Goal: Navigation & Orientation: Understand site structure

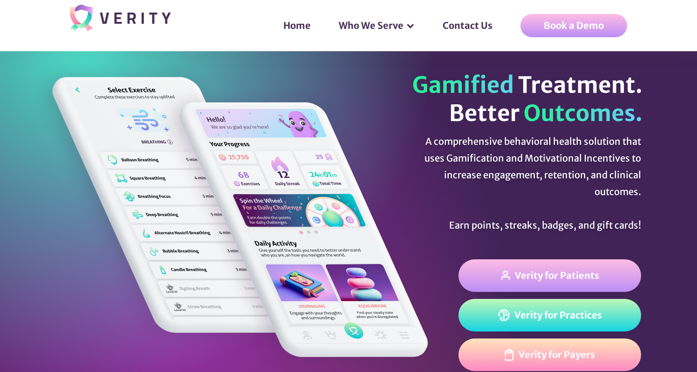
click at [134, 10] on img at bounding box center [126, 19] width 113 height 34
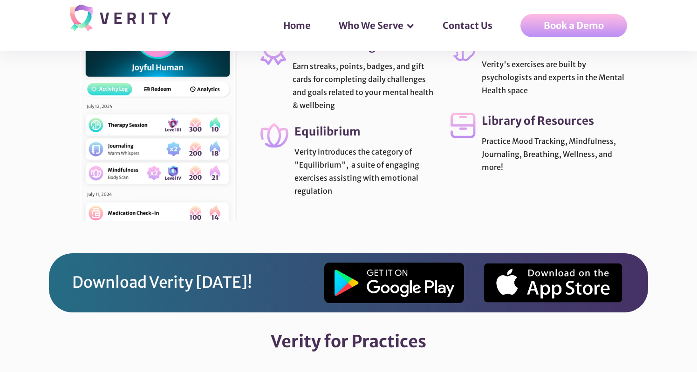
scroll to position [1784, 0]
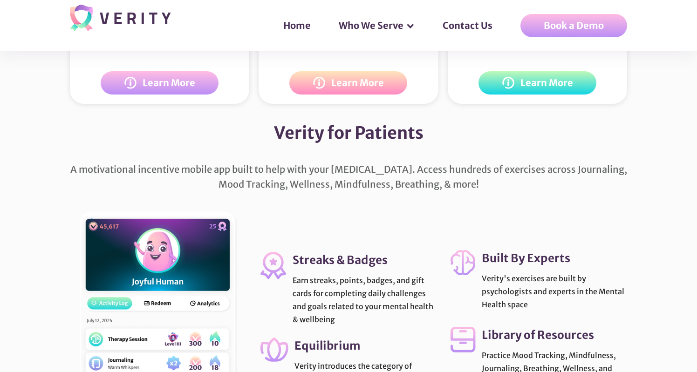
click at [145, 25] on img at bounding box center [126, 19] width 113 height 34
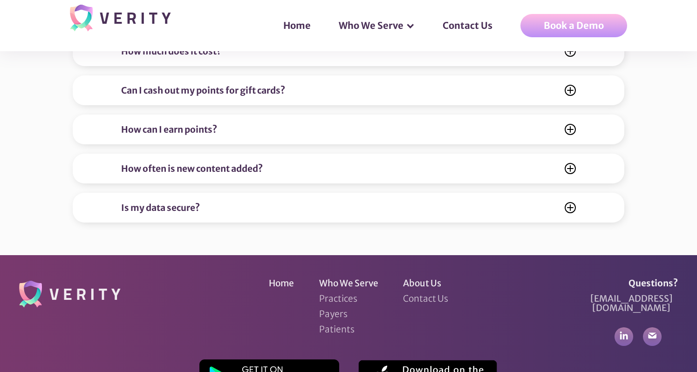
scroll to position [3703, 0]
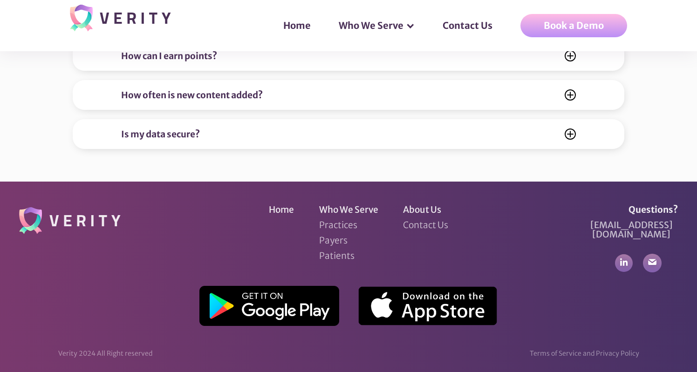
click at [619, 255] on img at bounding box center [624, 264] width 18 height 18
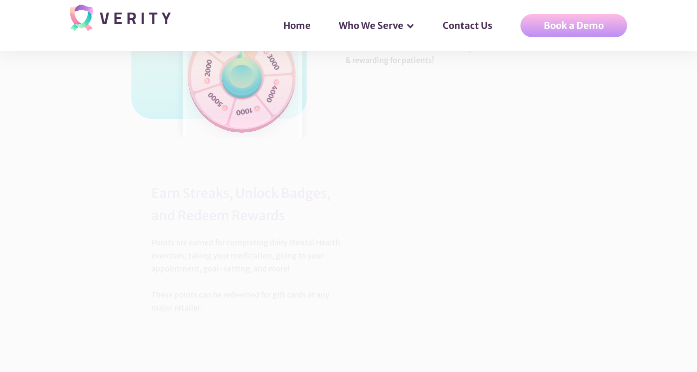
scroll to position [730, 0]
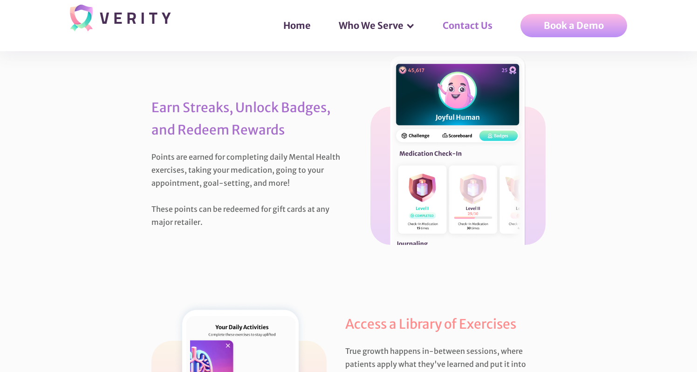
click at [467, 21] on link "Contact Us" at bounding box center [473, 26] width 78 height 28
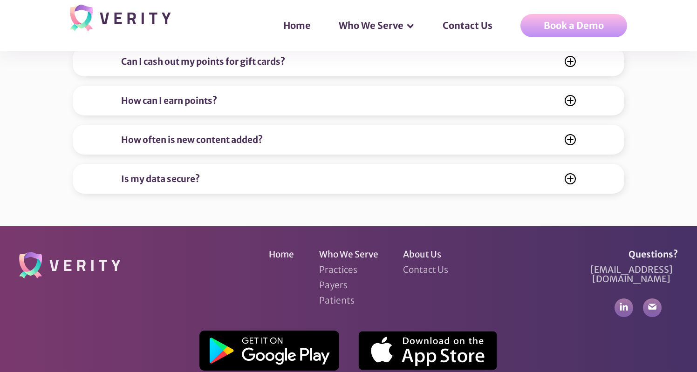
scroll to position [3703, 0]
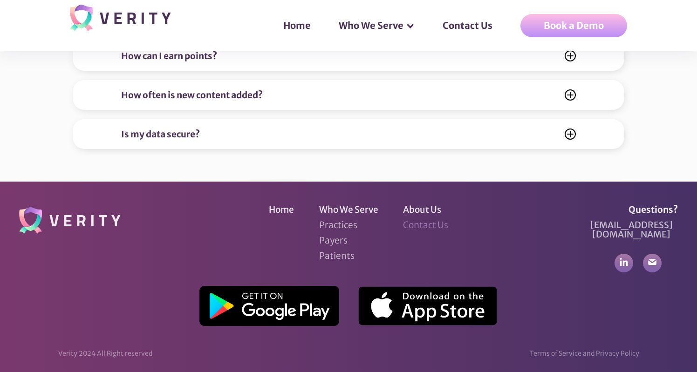
click at [434, 227] on link "Contact Us" at bounding box center [425, 224] width 45 height 9
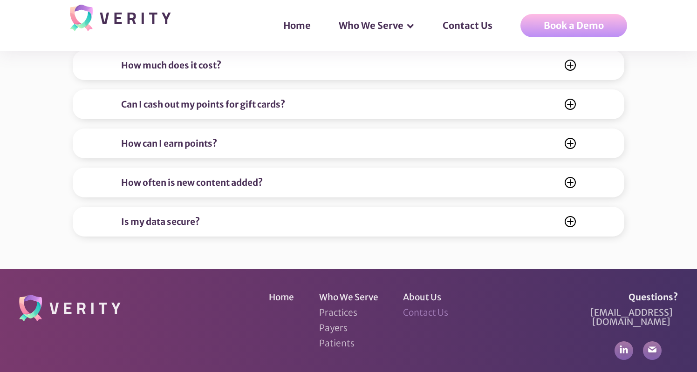
scroll to position [3698, 0]
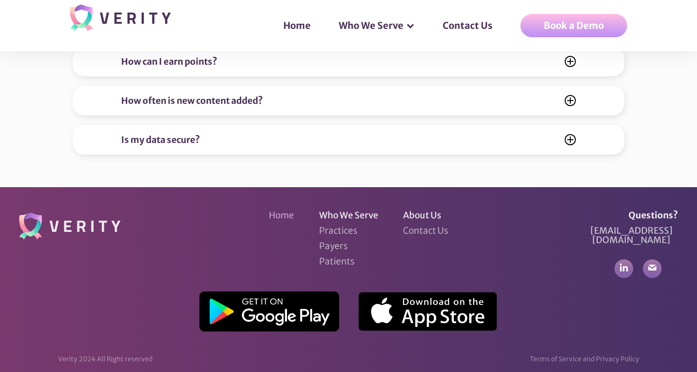
click at [294, 213] on link "Home" at bounding box center [281, 215] width 25 height 9
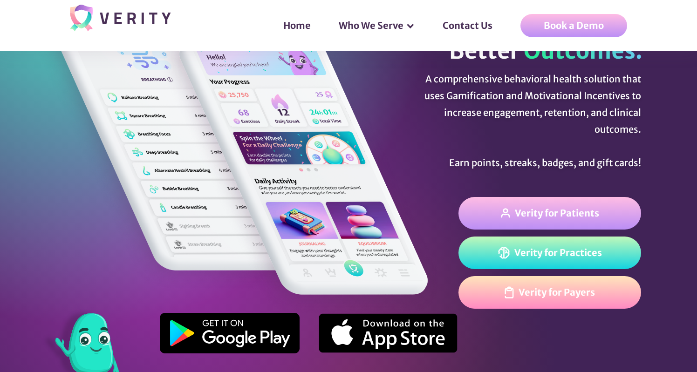
scroll to position [51, 0]
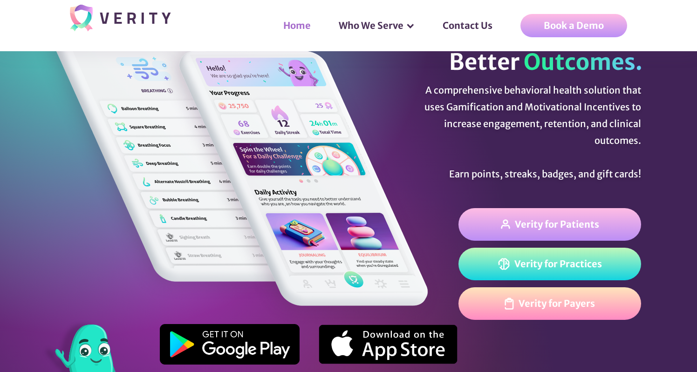
click at [297, 31] on link "Home" at bounding box center [301, 26] width 55 height 28
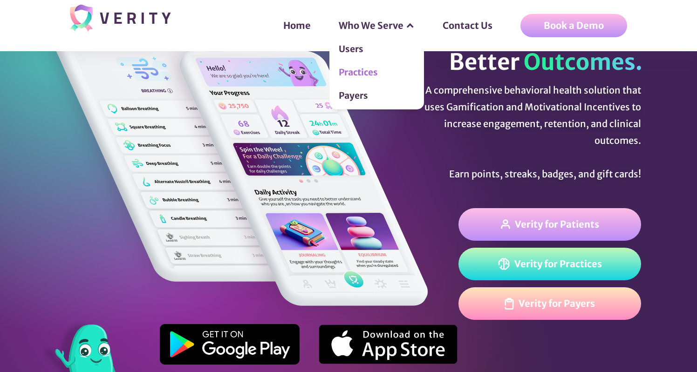
click at [371, 71] on link "Practices" at bounding box center [377, 74] width 95 height 23
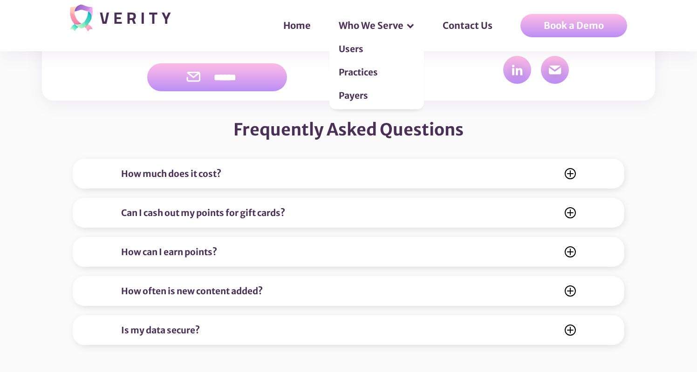
scroll to position [3703, 0]
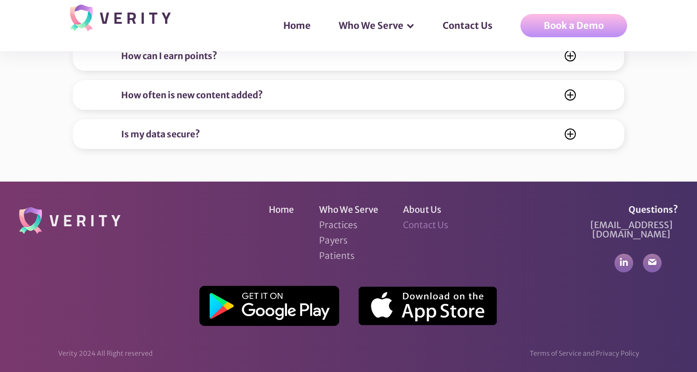
click at [428, 223] on link "Contact Us" at bounding box center [425, 224] width 45 height 9
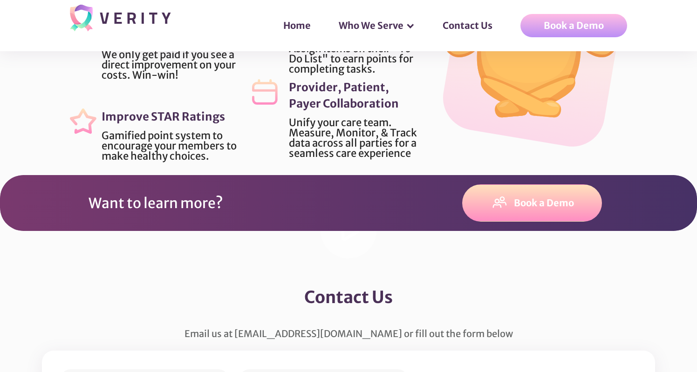
scroll to position [3008, 0]
